Goal: Browse casually: Explore the website without a specific task or goal

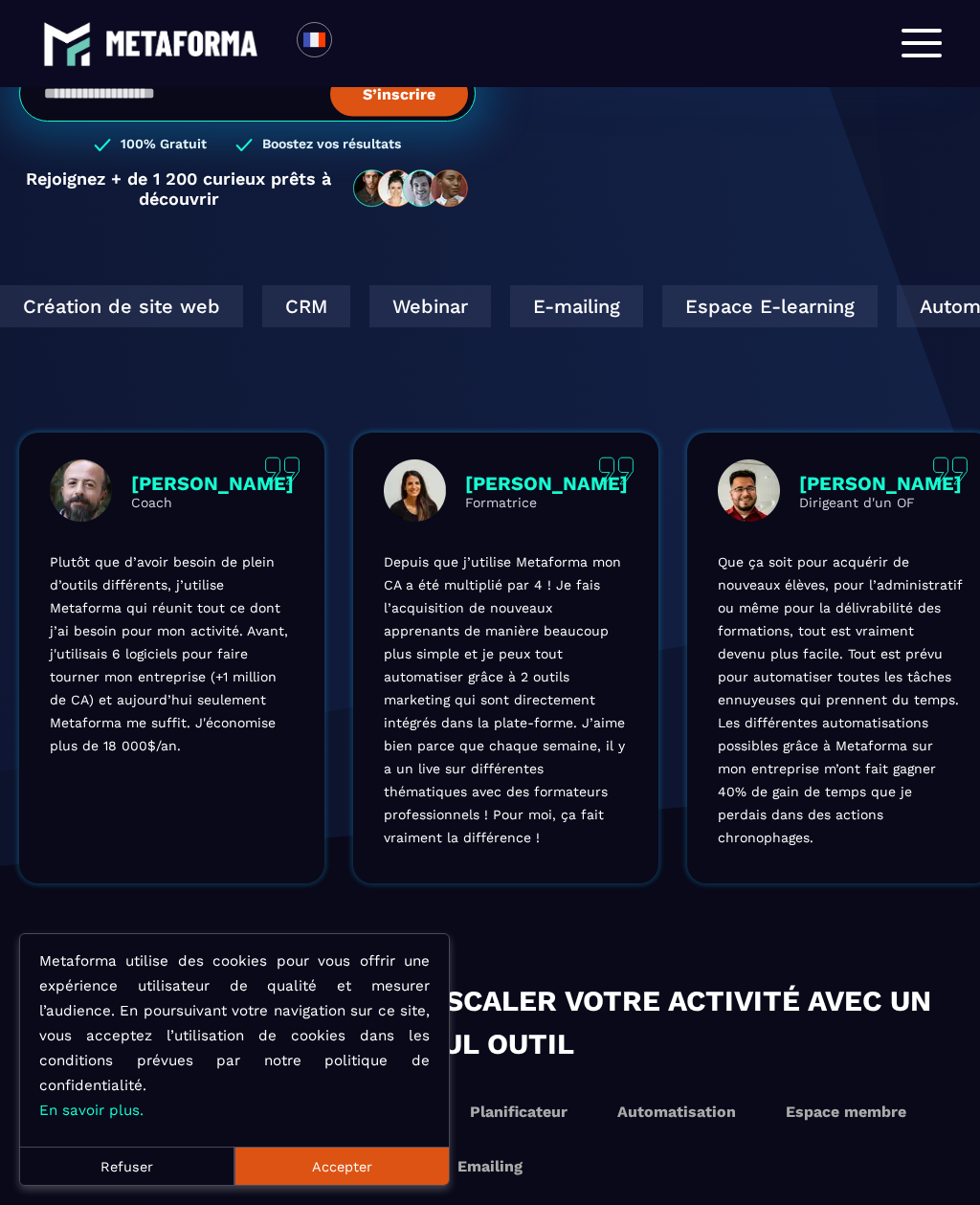
scroll to position [454, 0]
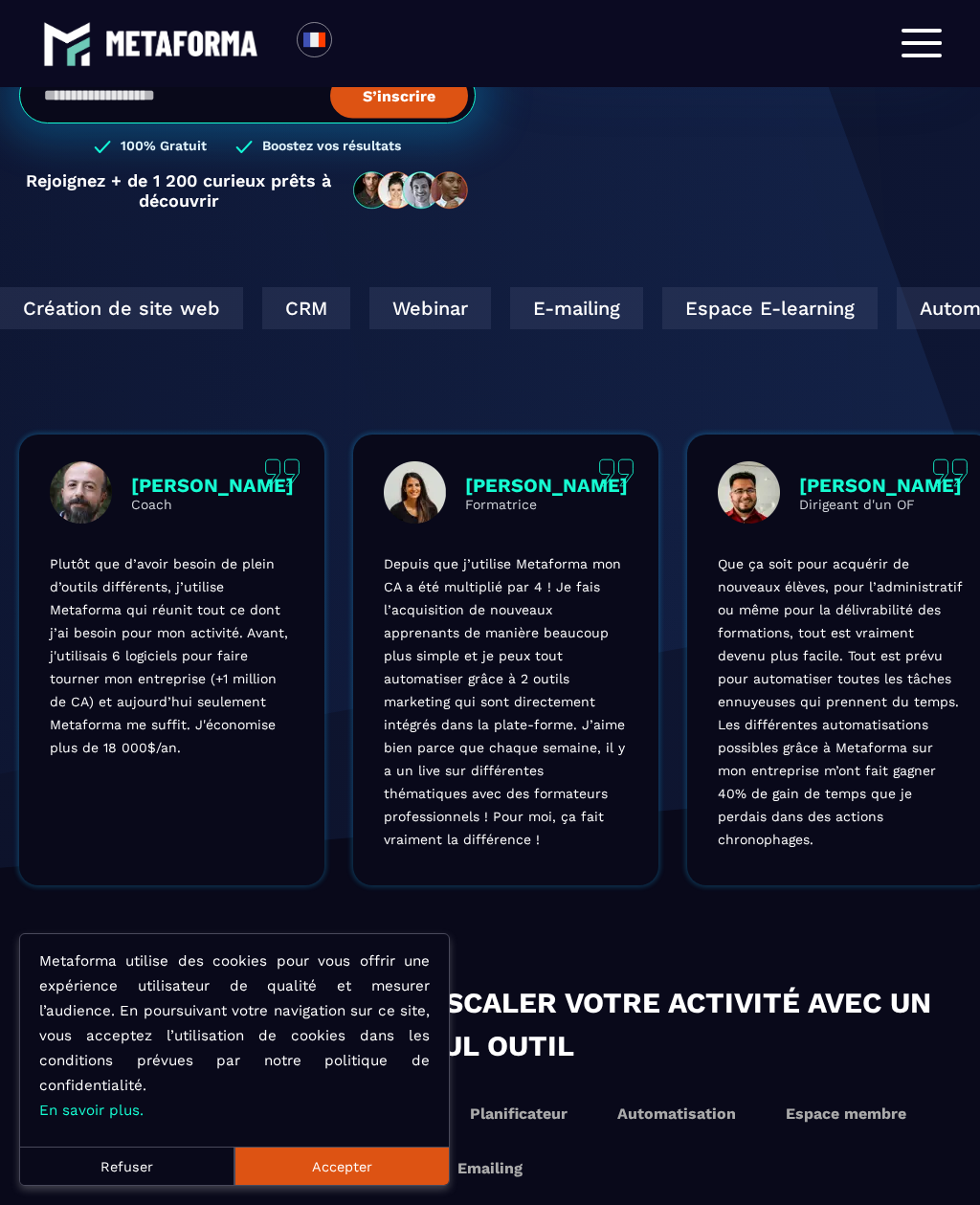
click at [343, 1185] on button "Accepter" at bounding box center [341, 1166] width 215 height 38
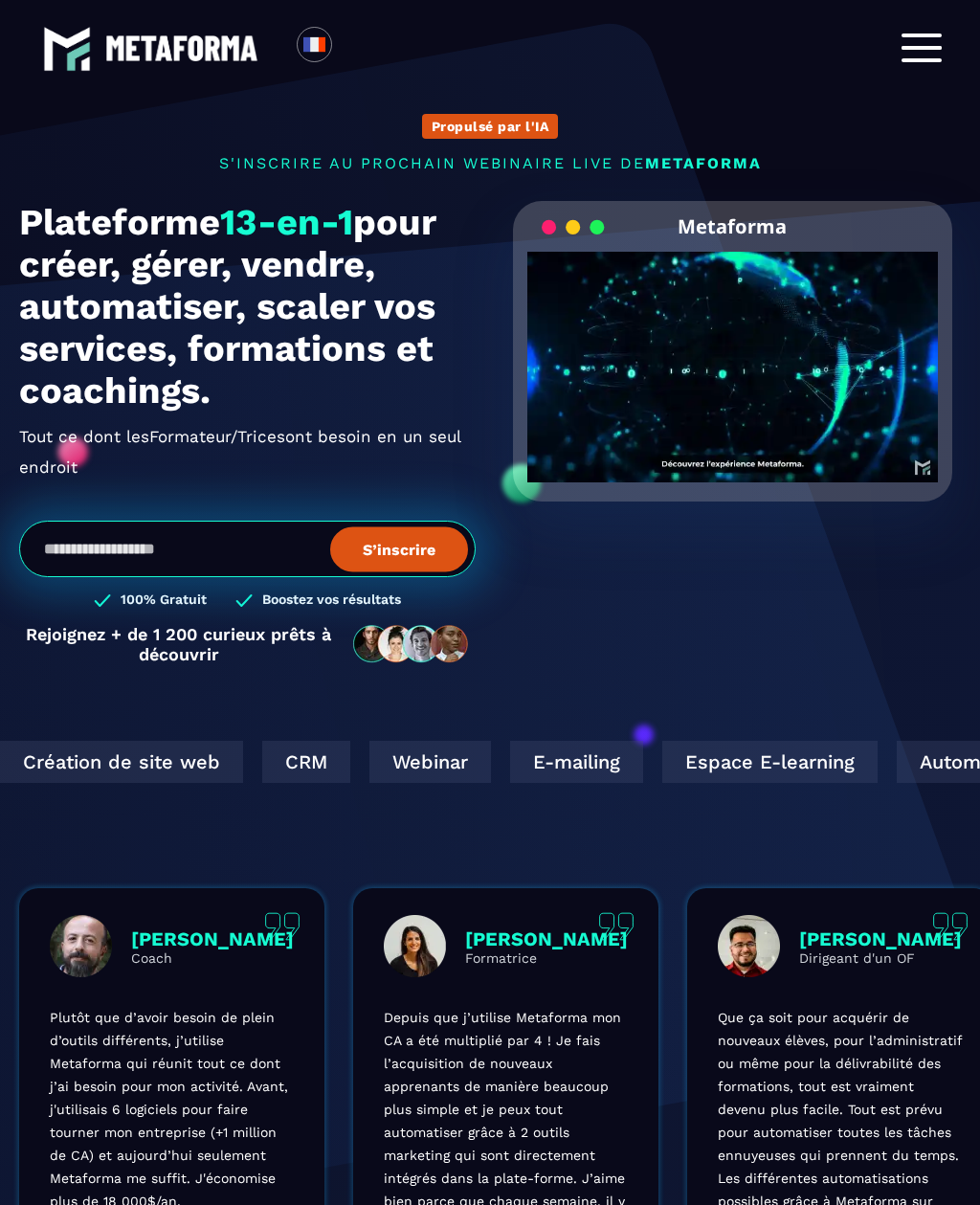
click at [919, 51] on div at bounding box center [921, 48] width 40 height 29
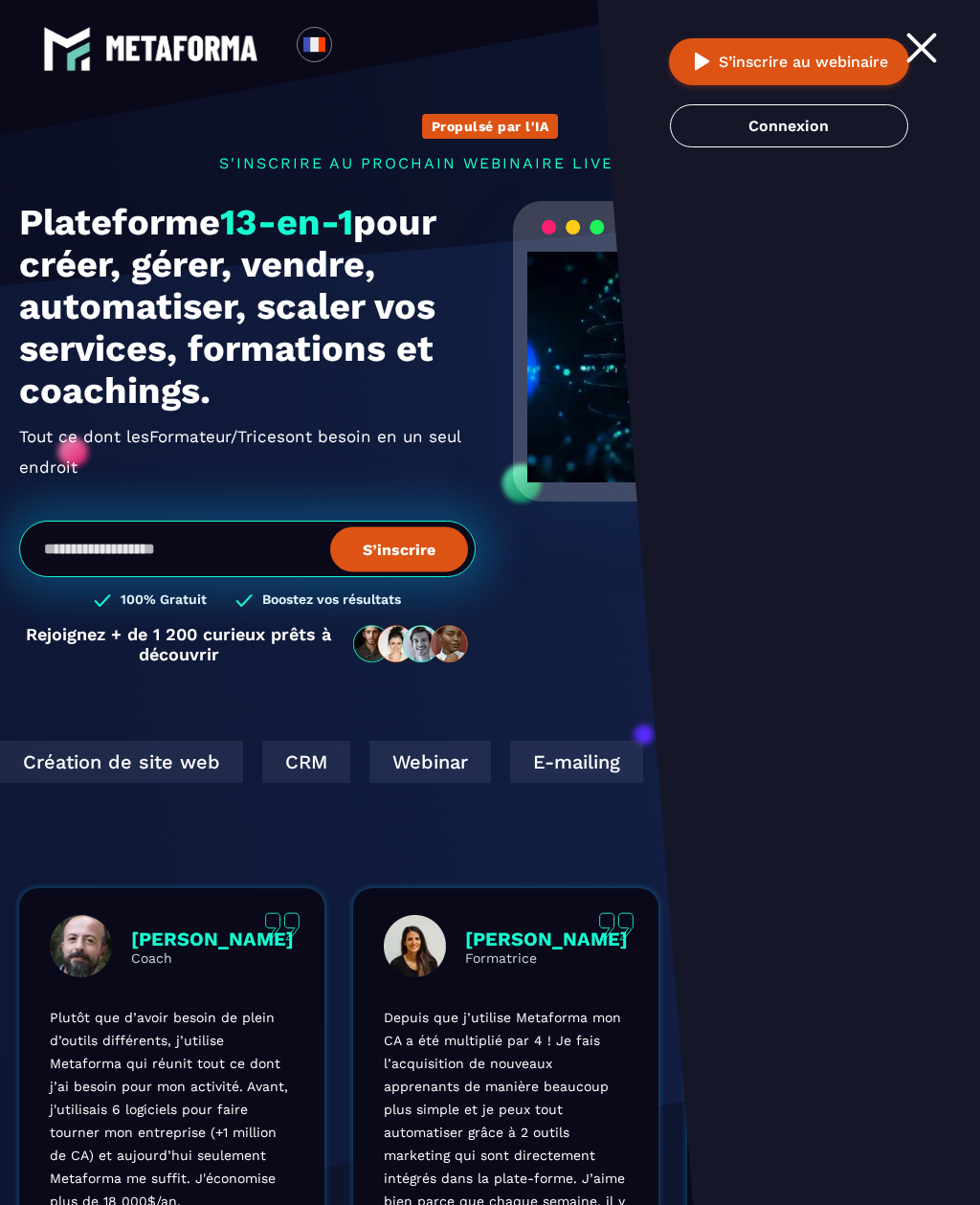
click at [922, 33] on div at bounding box center [921, 48] width 40 height 29
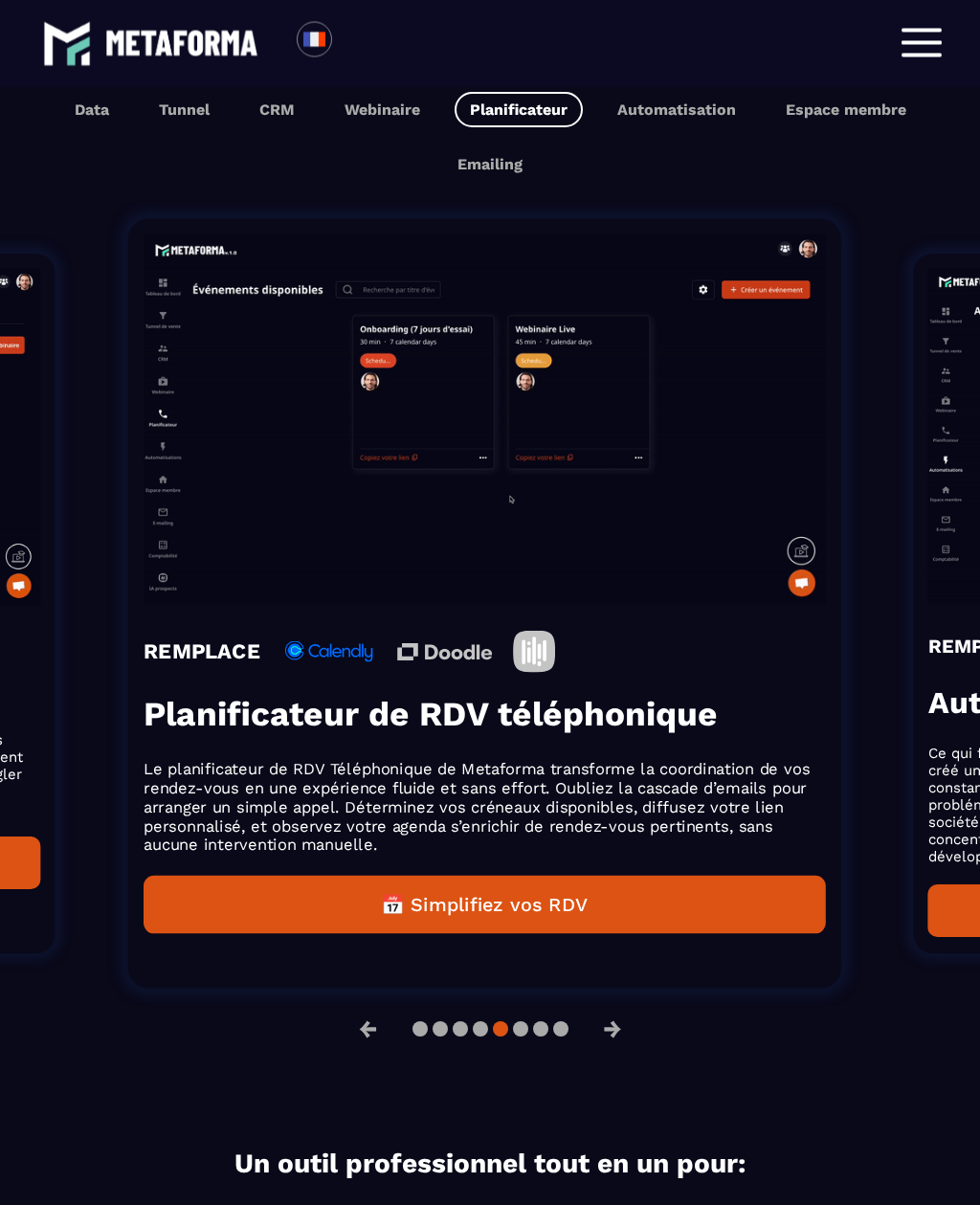
scroll to position [1487, 0]
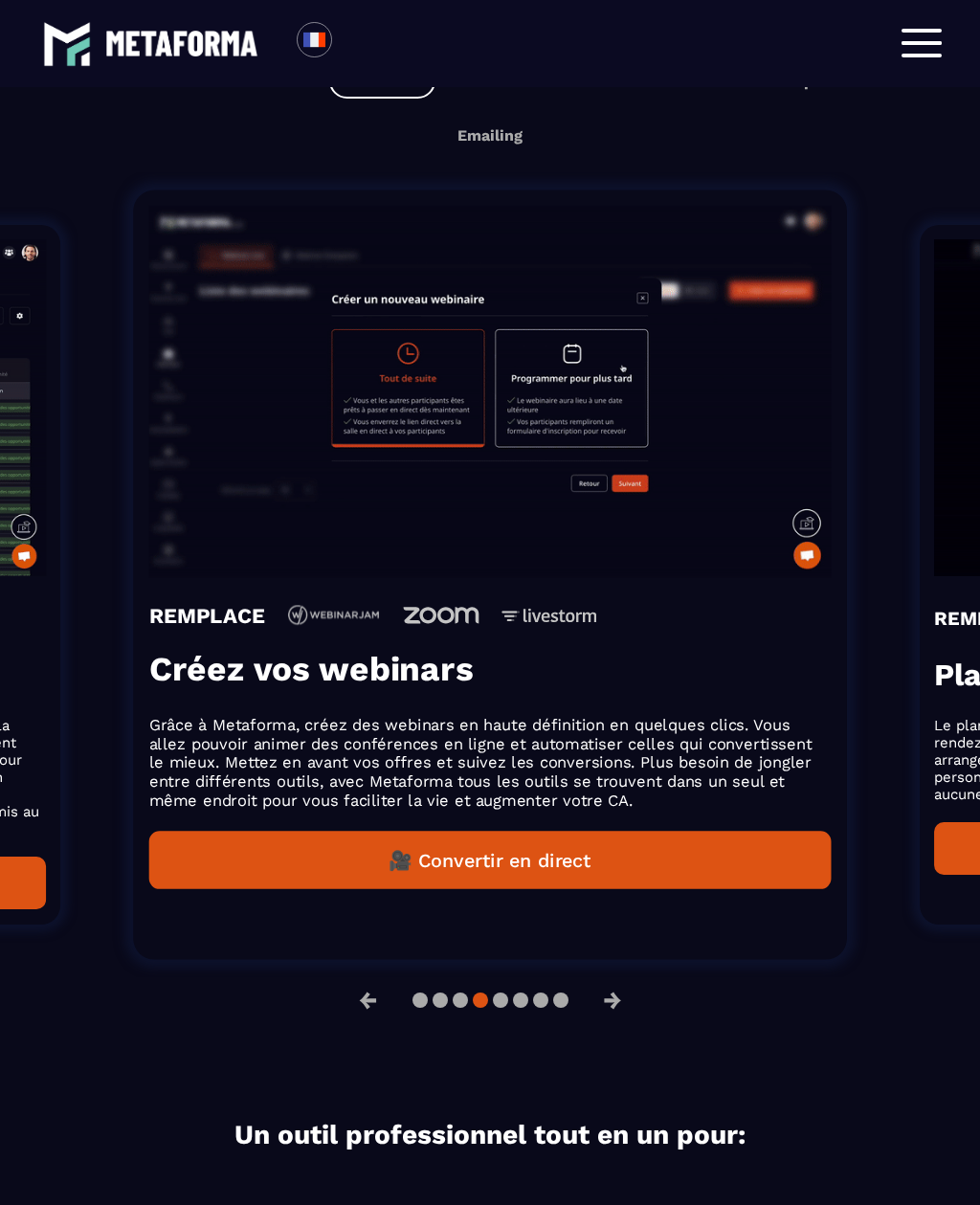
click at [399, 99] on button "Webinaire" at bounding box center [382, 80] width 106 height 35
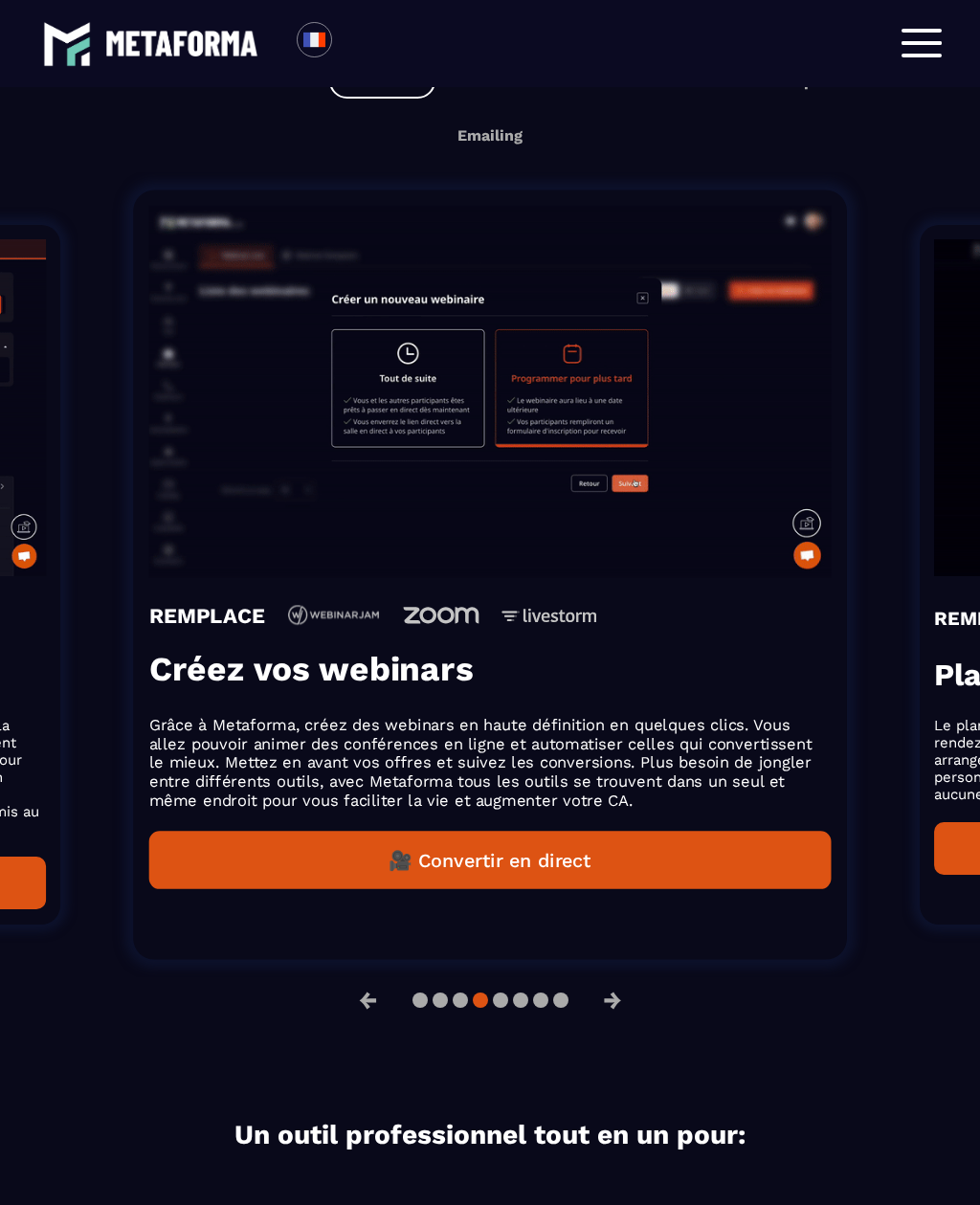
click at [409, 99] on button "Webinaire" at bounding box center [382, 80] width 106 height 35
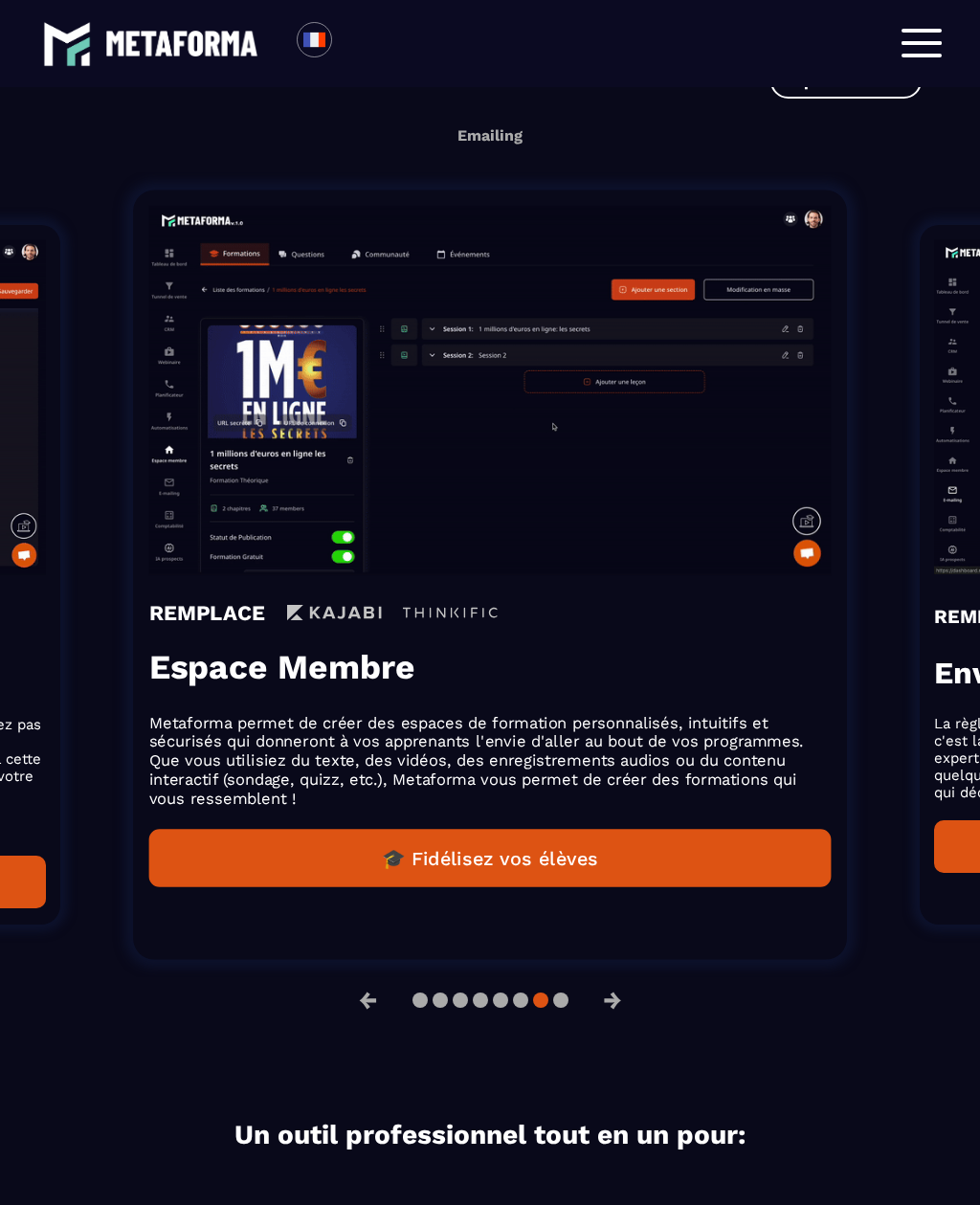
click at [284, 99] on button "CRM" at bounding box center [276, 80] width 66 height 35
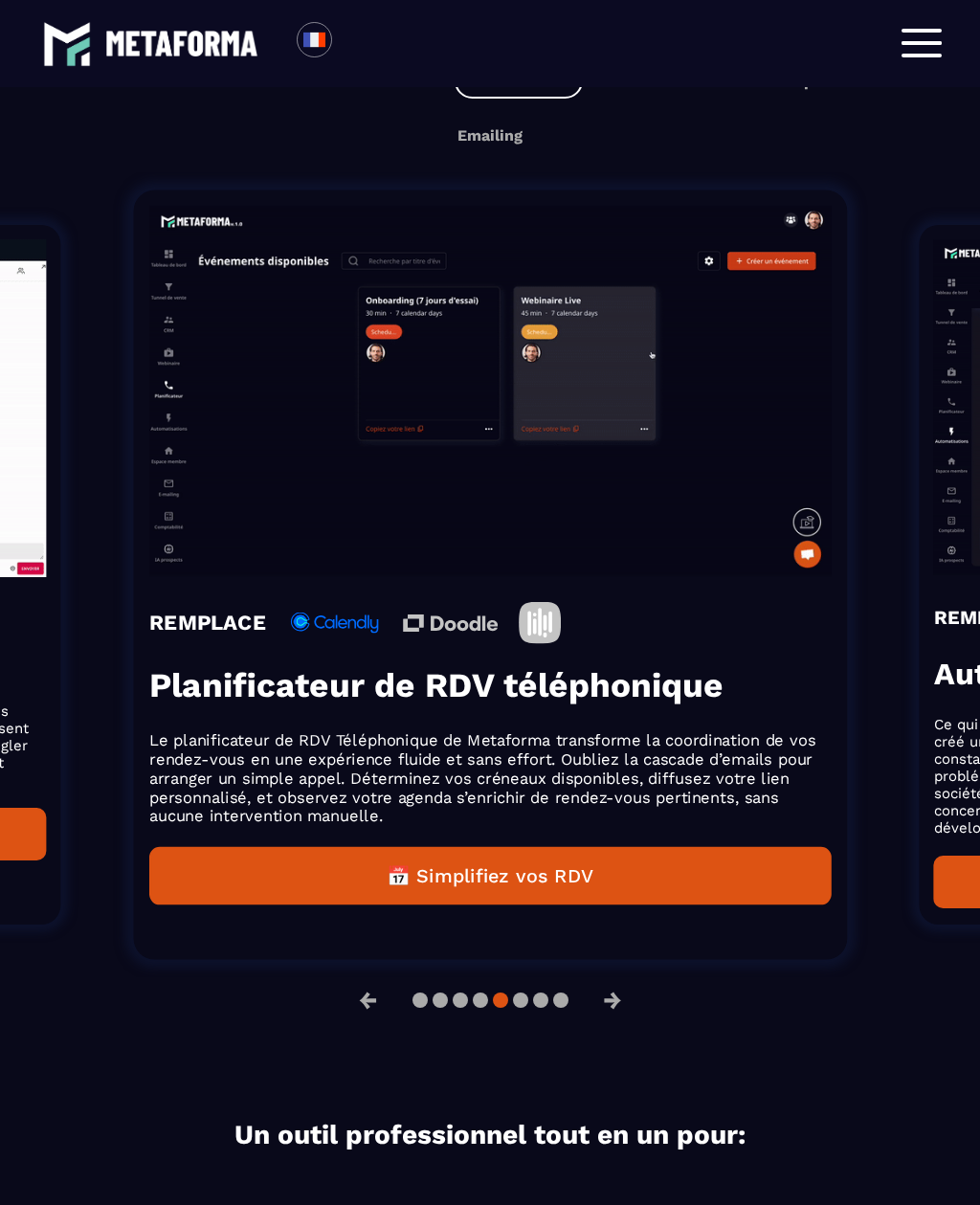
click at [654, 99] on button "Automatisation" at bounding box center [676, 80] width 149 height 35
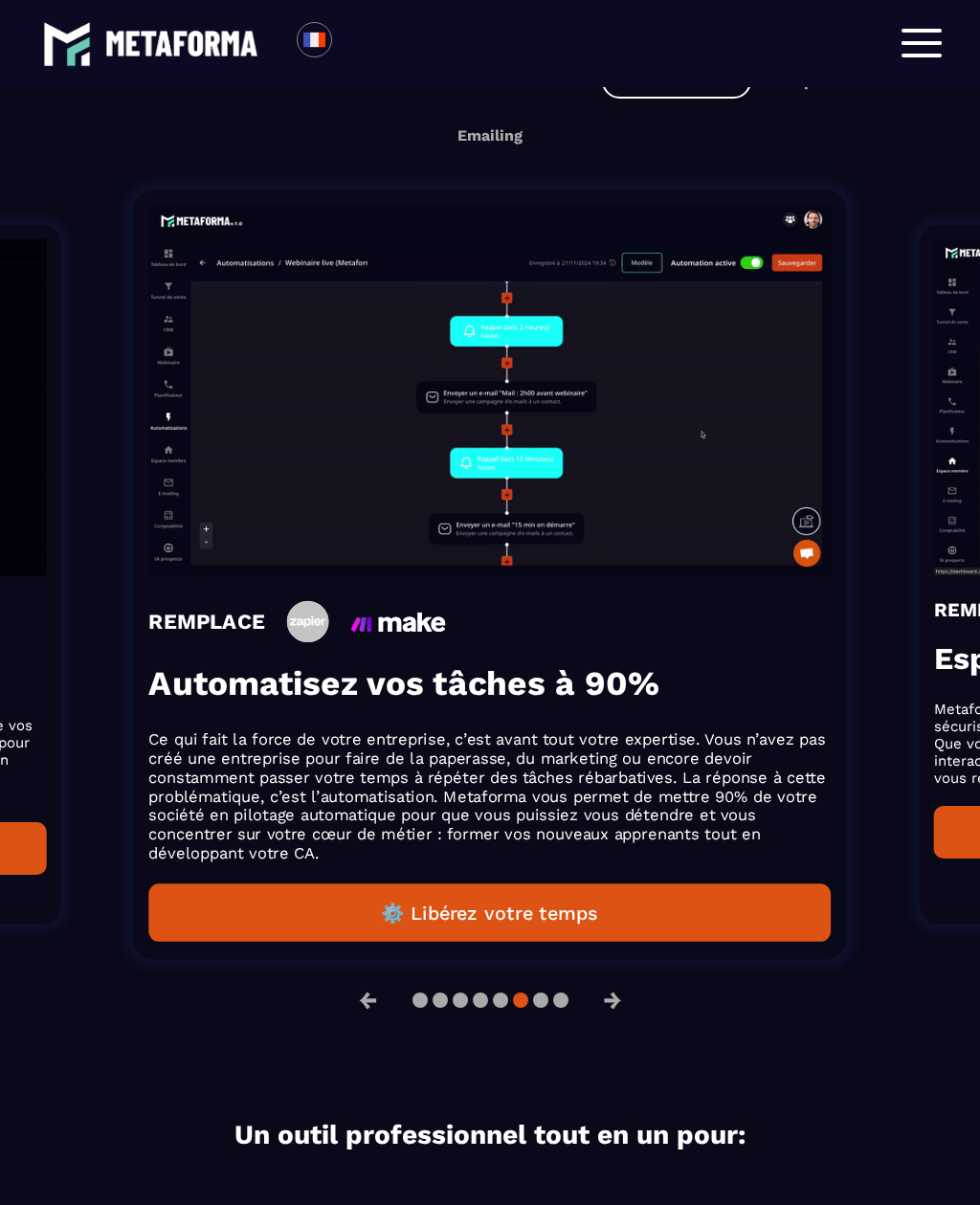
click at [682, 99] on button "Automatisation" at bounding box center [676, 80] width 149 height 35
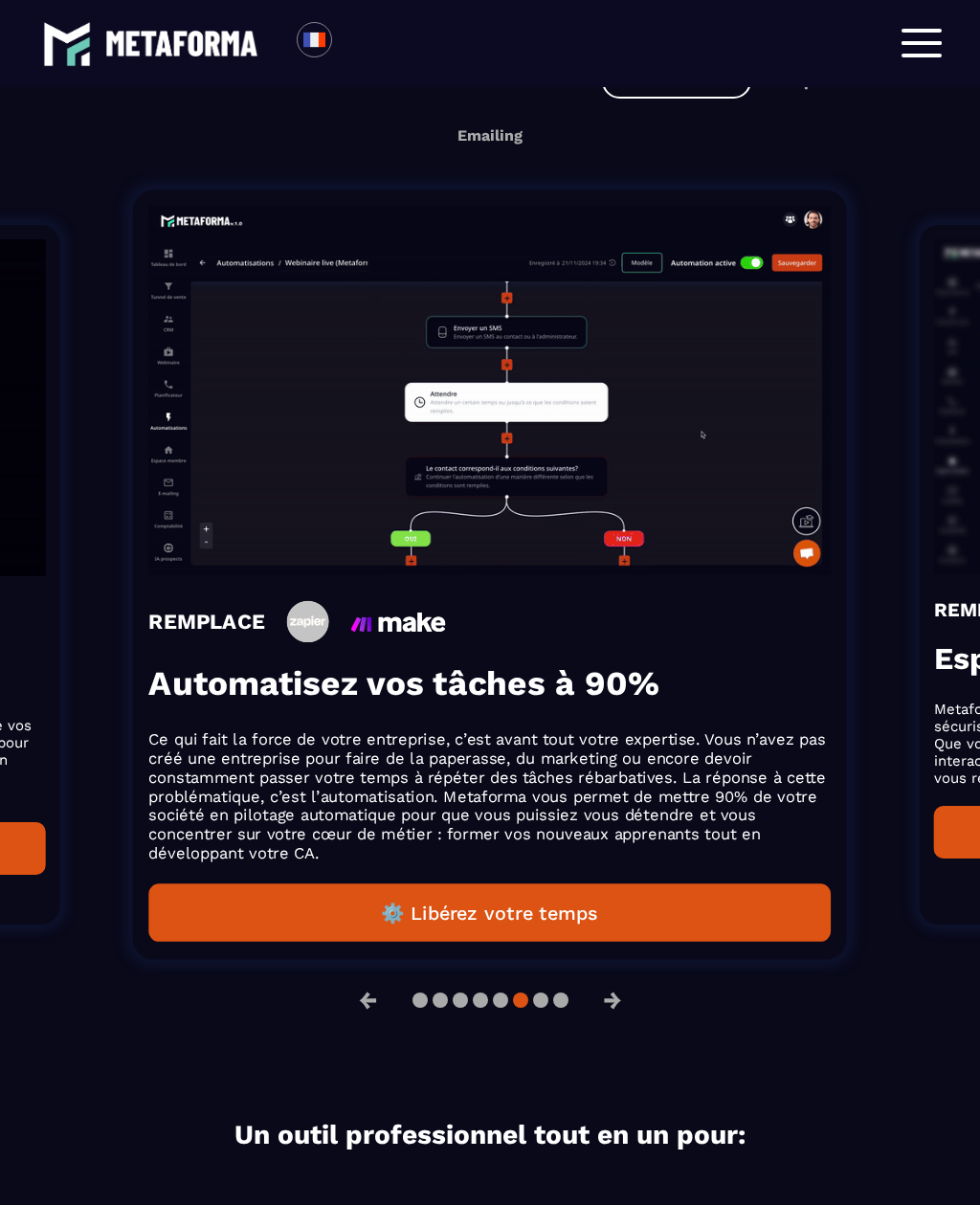
click at [836, 99] on button "Espace membre" at bounding box center [846, 80] width 151 height 35
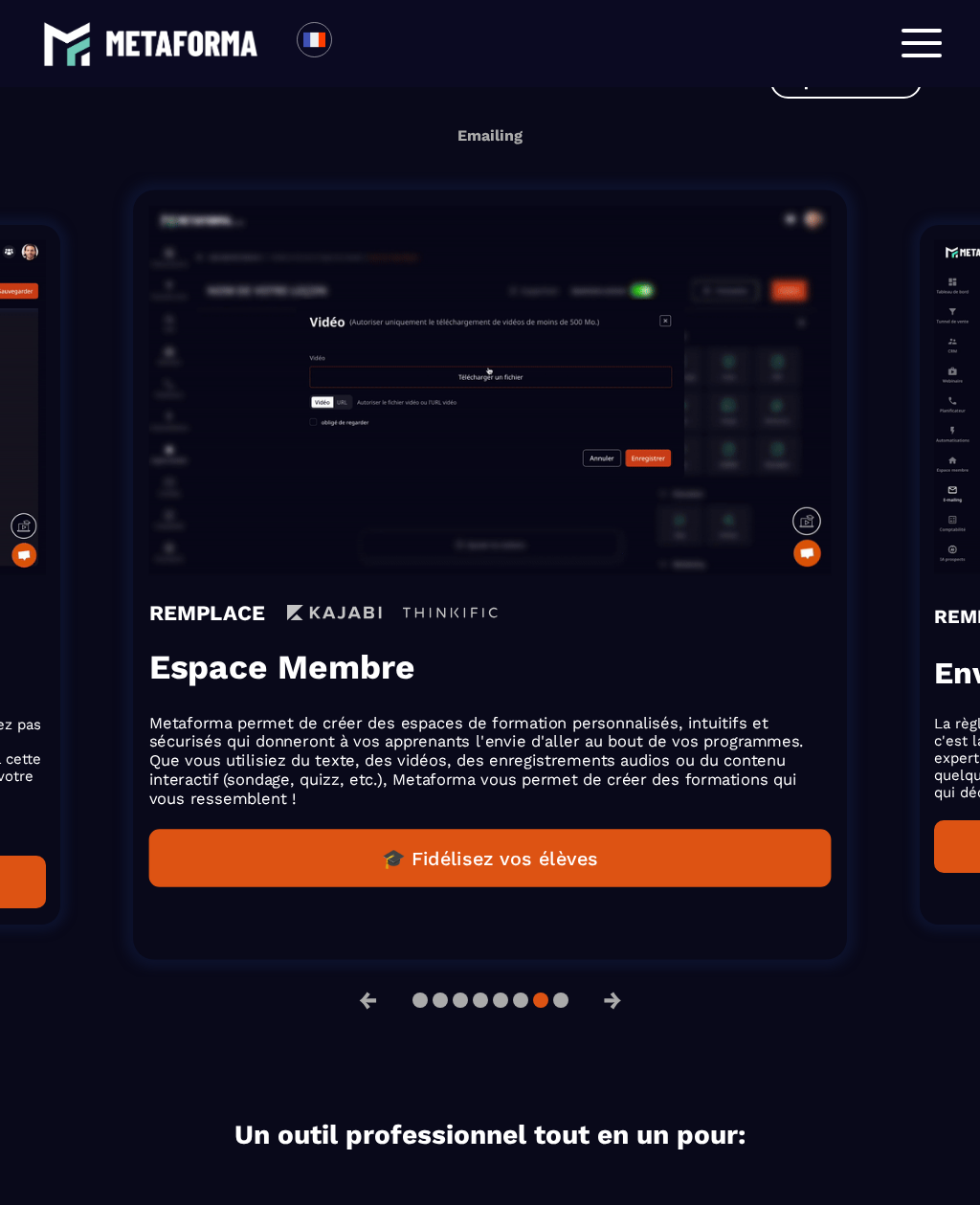
click at [839, 99] on button "Espace membre" at bounding box center [846, 80] width 151 height 35
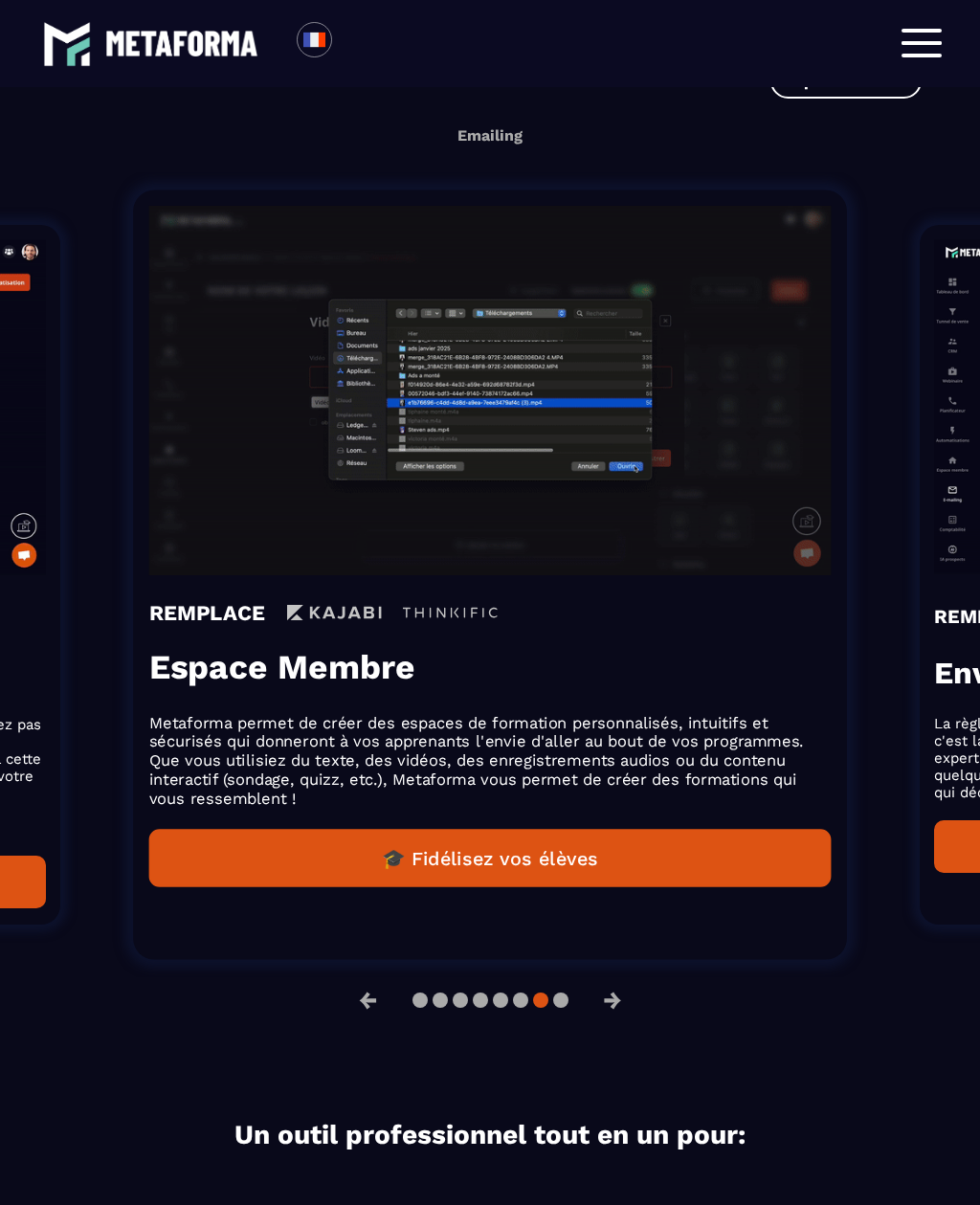
click at [102, 99] on button "Data" at bounding box center [92, 80] width 65 height 35
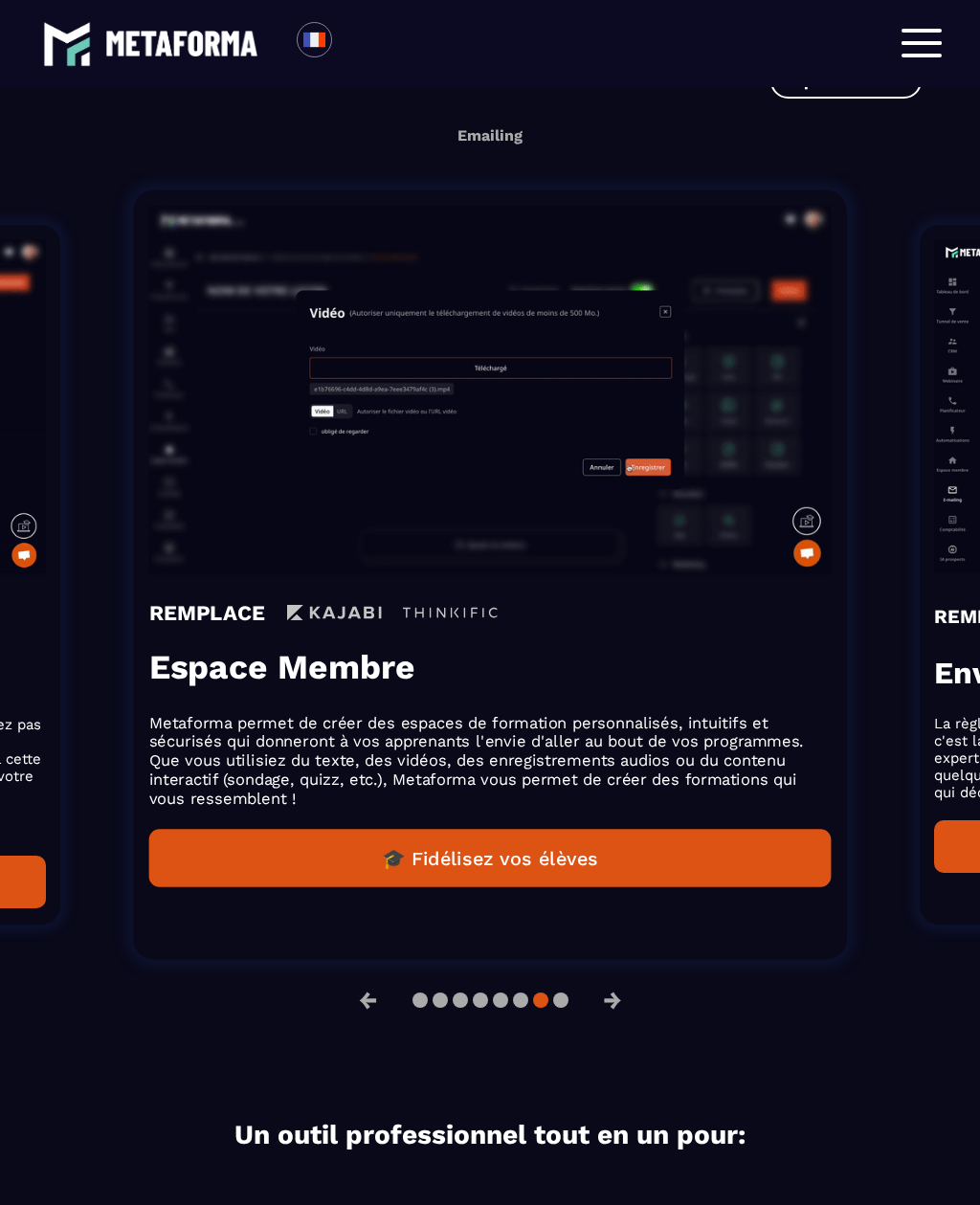
click at [98, 99] on button "Data" at bounding box center [92, 80] width 65 height 35
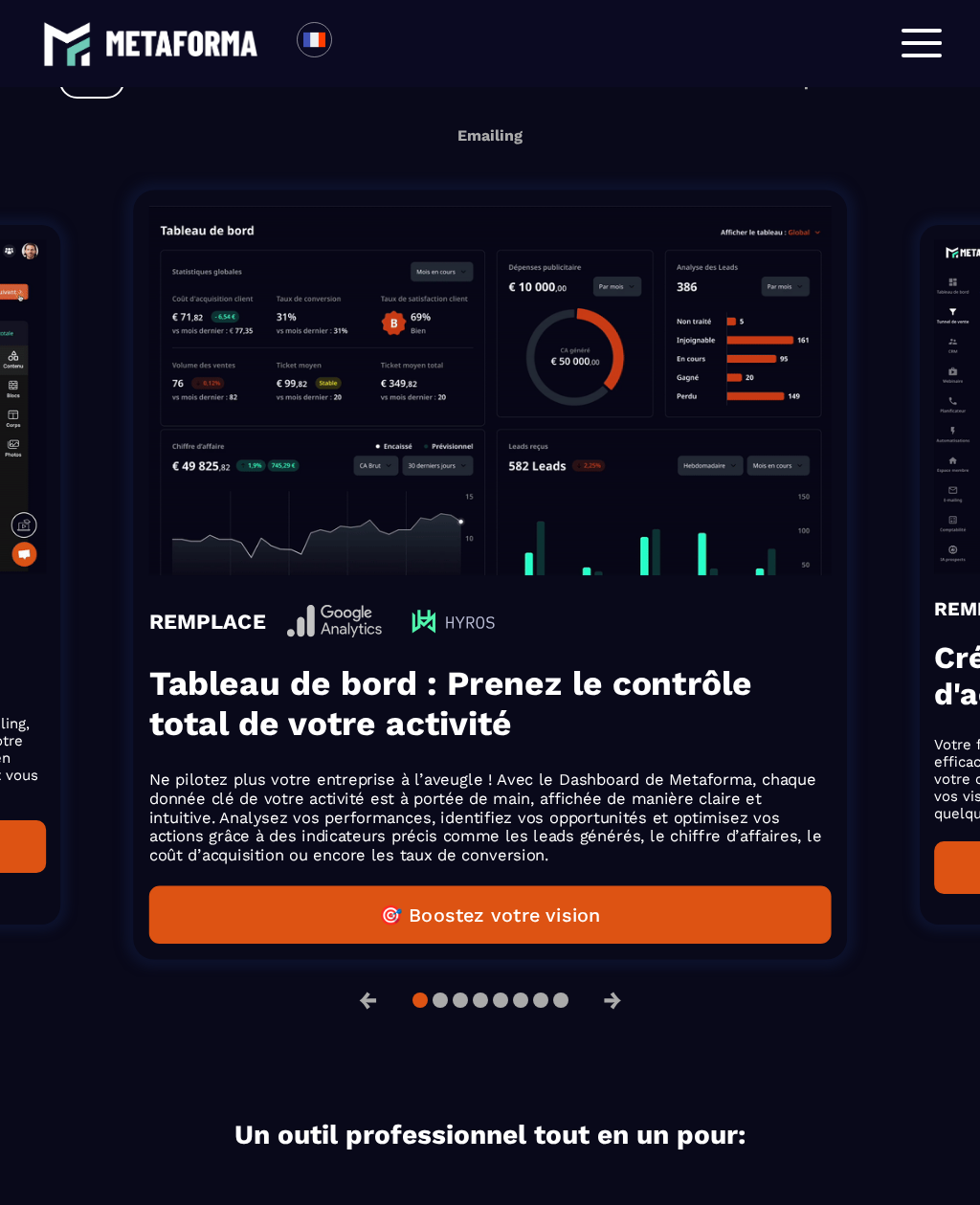
click at [97, 99] on button "Data" at bounding box center [92, 80] width 65 height 35
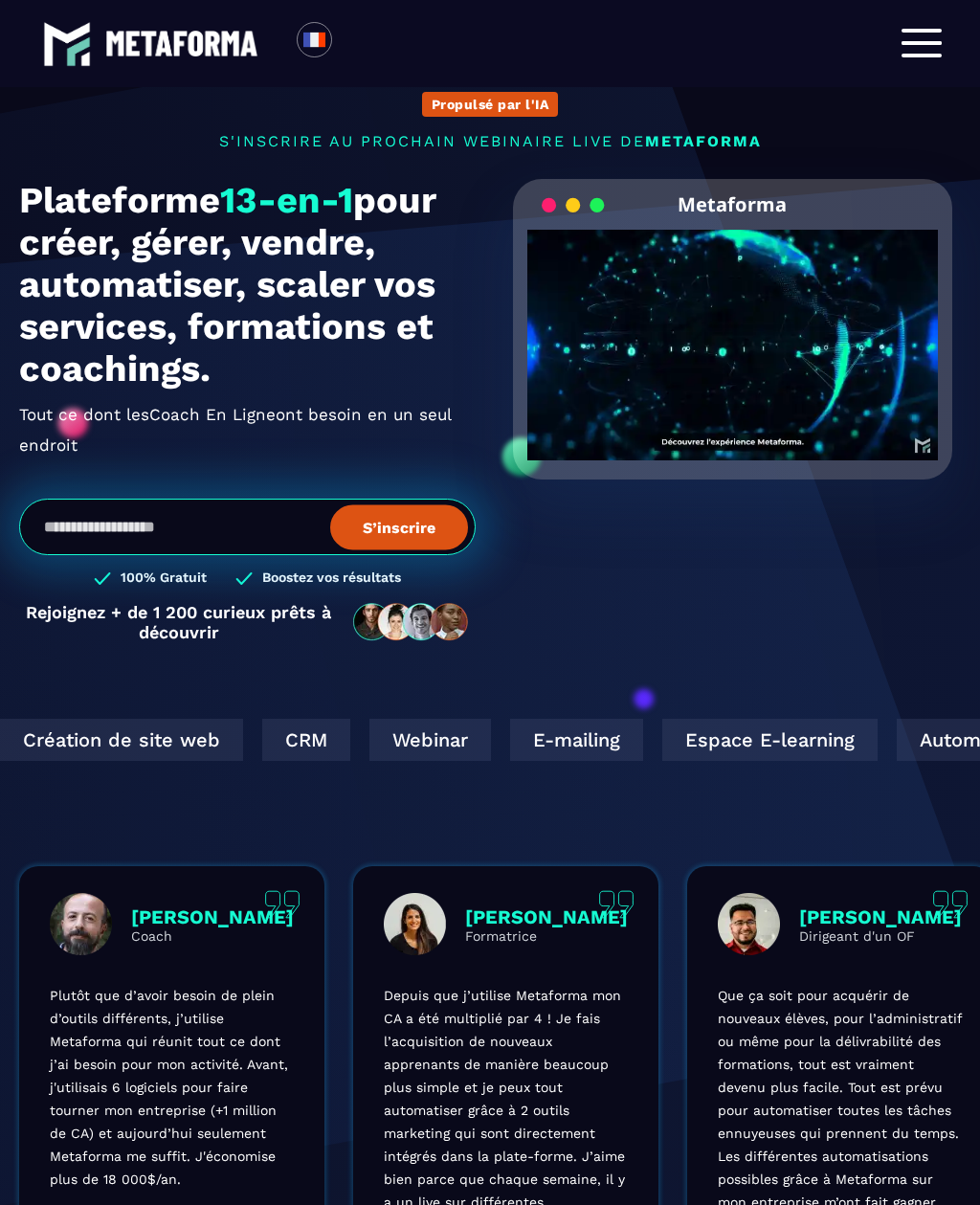
scroll to position [0, 0]
